Goal: Use online tool/utility: Utilize a website feature to perform a specific function

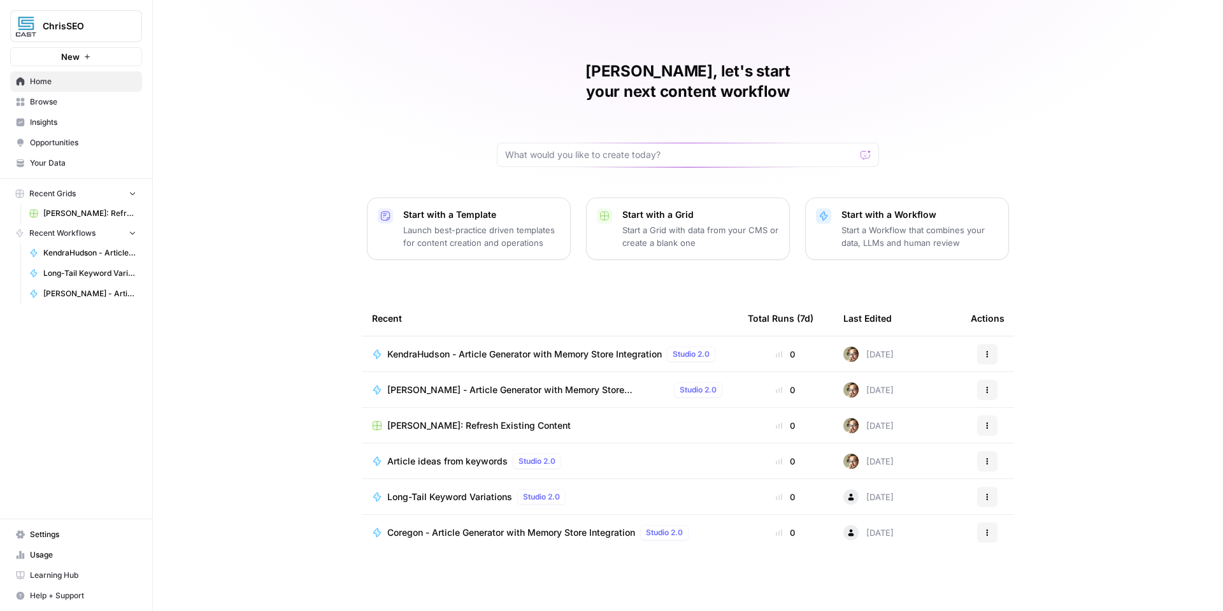
click at [535, 348] on span "KendraHudson - Article Generator with Memory Store Integration" at bounding box center [524, 354] width 275 height 13
